Goal: Task Accomplishment & Management: Use online tool/utility

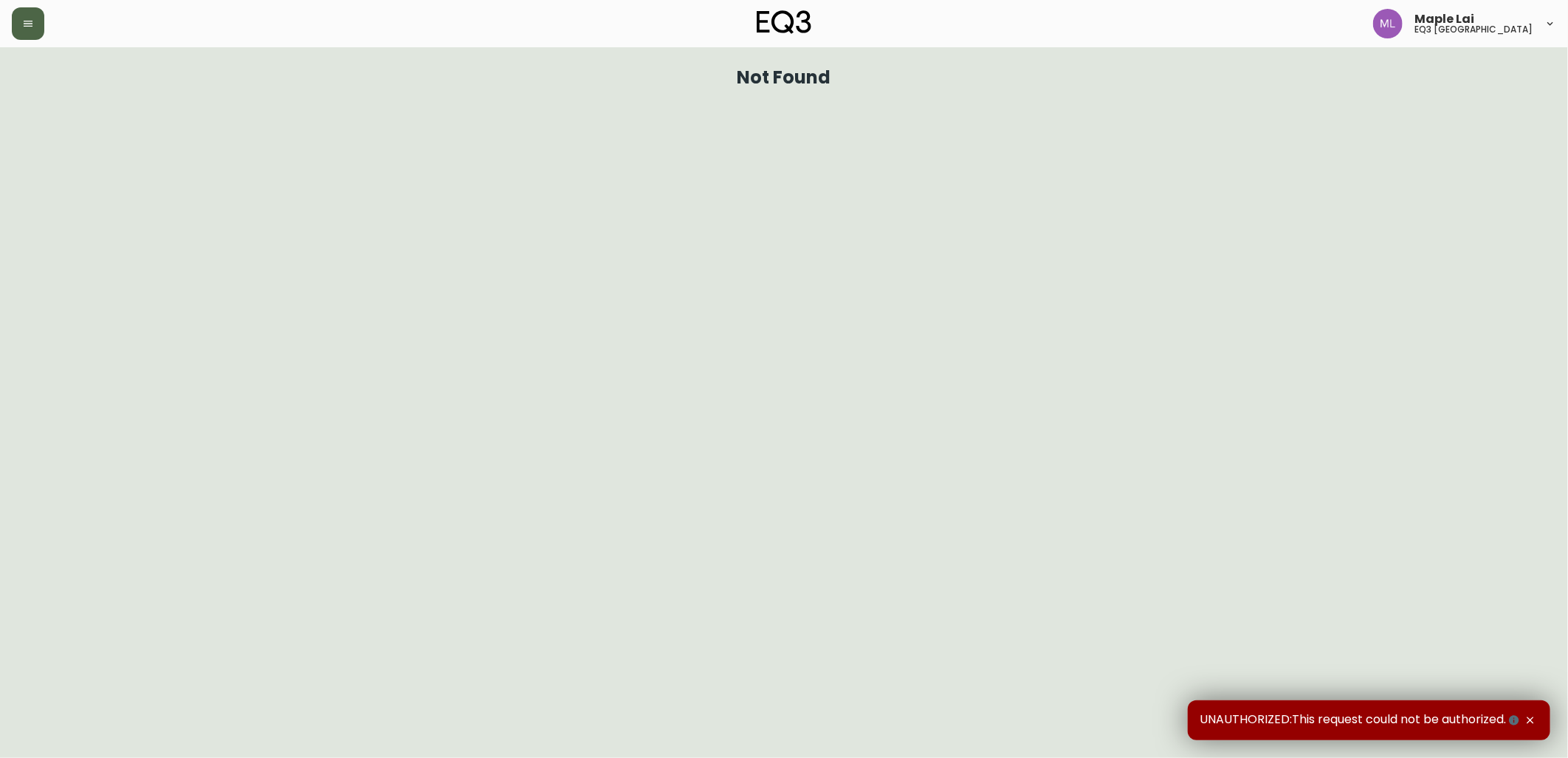
drag, startPoint x: 34, startPoint y: 27, endPoint x: 63, endPoint y: 45, distance: 34.1
click at [37, 29] on button "button" at bounding box center [28, 23] width 33 height 33
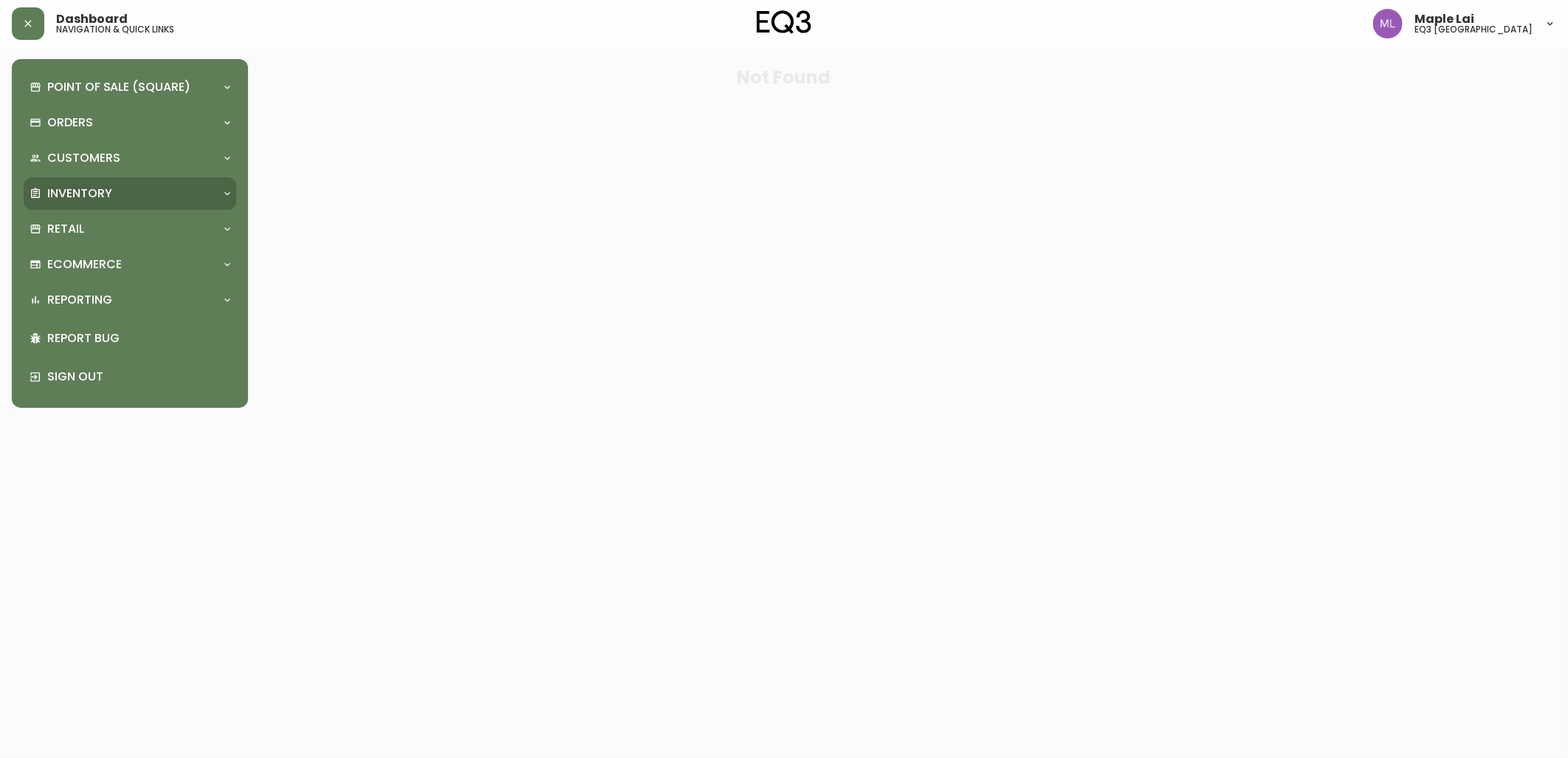
click at [149, 202] on div "Inventory" at bounding box center [129, 193] width 213 height 33
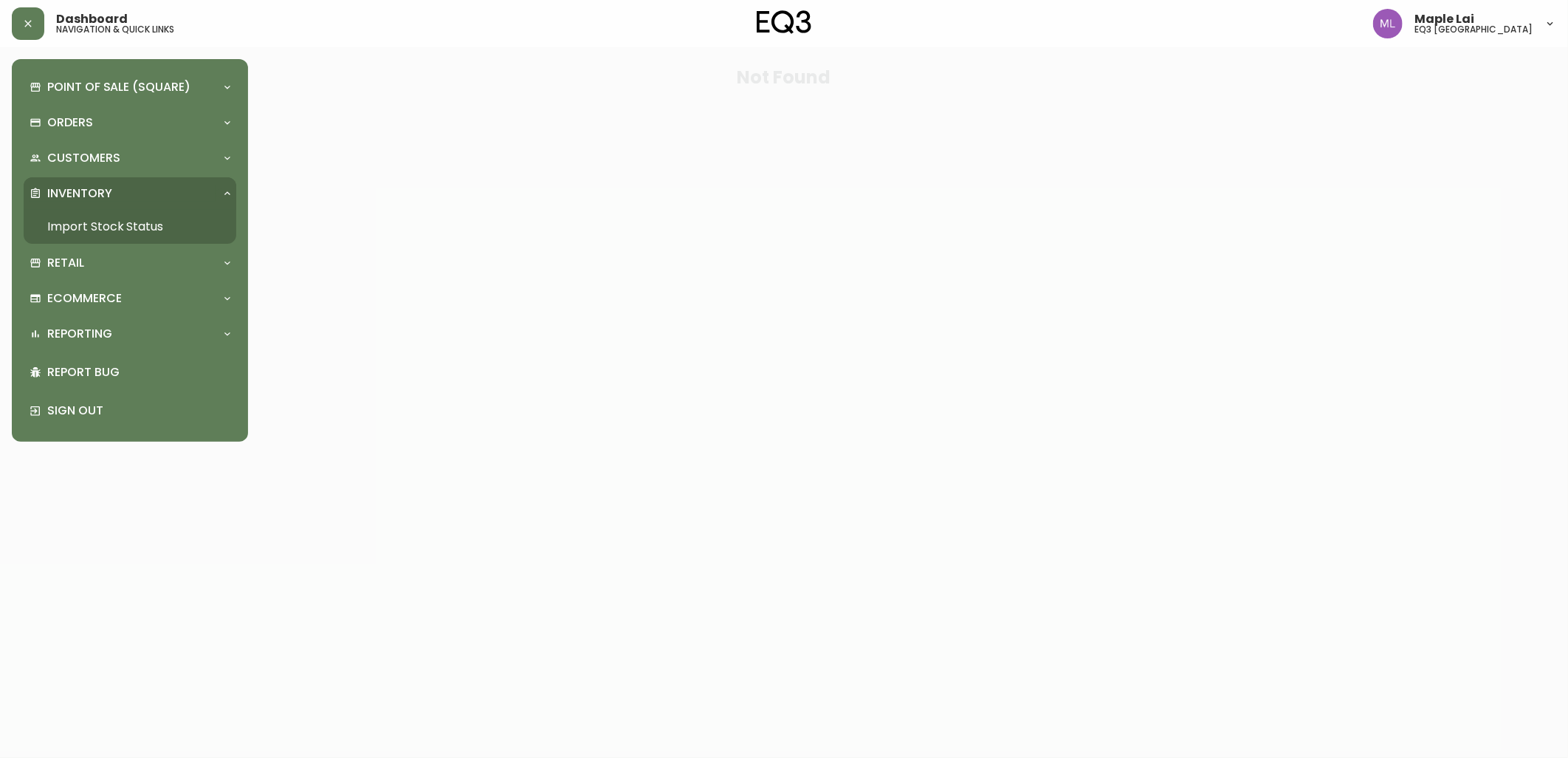
click at [151, 227] on link "Import Stock Status" at bounding box center [129, 226] width 213 height 34
